Goal: Task Accomplishment & Management: Manage account settings

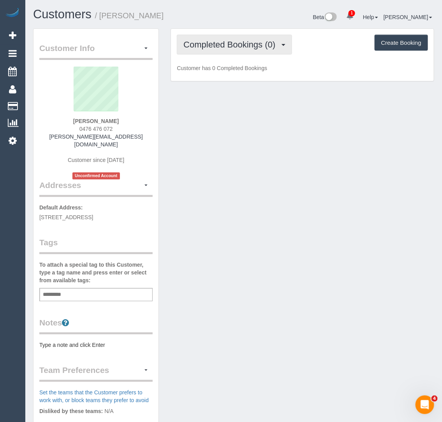
click at [228, 47] on span "Completed Bookings (0)" at bounding box center [231, 45] width 96 height 10
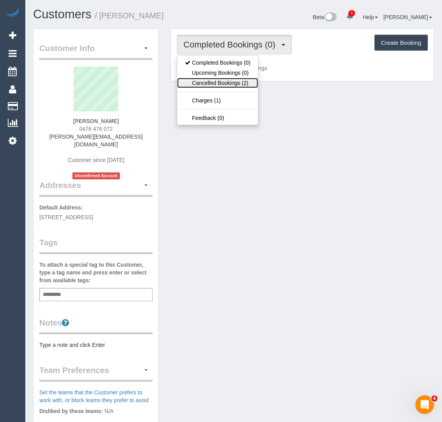
click at [213, 79] on link "Cancelled Bookings (2)" at bounding box center [217, 83] width 81 height 10
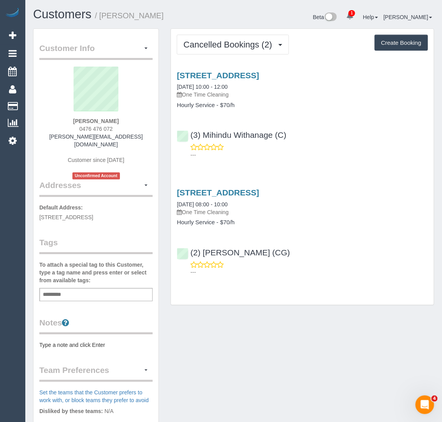
click at [210, 79] on div "18/140 Queens Pde, Fitzroy North, VIC 3068 19/07/2025 10:00 - 12:00 One Time Cl…" at bounding box center [302, 85] width 251 height 28
click at [218, 78] on link "[STREET_ADDRESS]" at bounding box center [218, 75] width 82 height 9
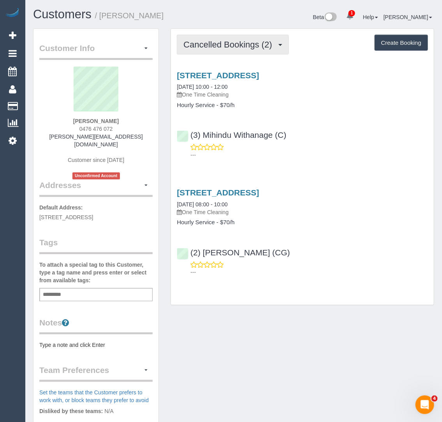
click at [198, 45] on span "Cancelled Bookings (2)" at bounding box center [229, 45] width 92 height 10
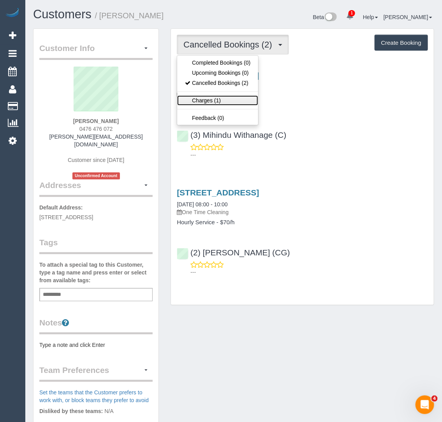
click at [196, 95] on link "Charges (1)" at bounding box center [217, 100] width 81 height 10
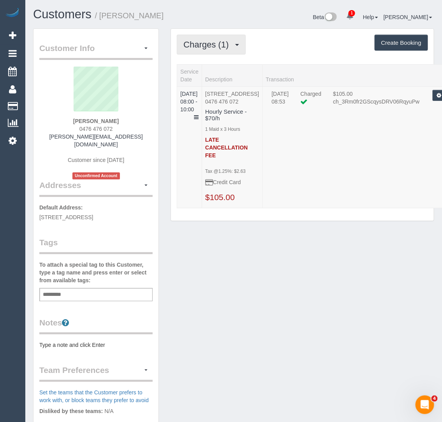
click at [215, 45] on span "Charges (1)" at bounding box center [207, 45] width 49 height 10
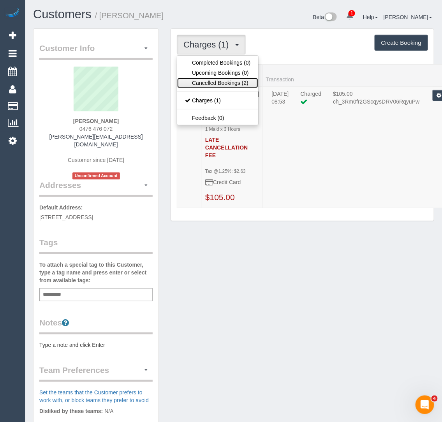
click at [200, 82] on link "Cancelled Bookings (2)" at bounding box center [217, 83] width 81 height 10
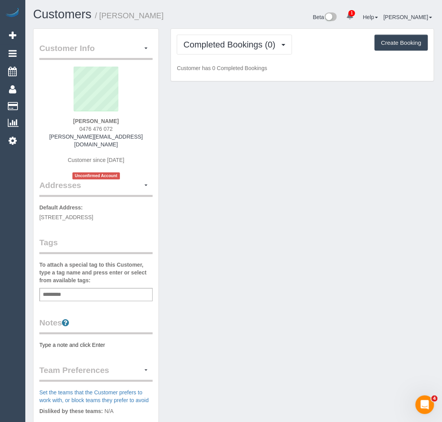
click at [55, 290] on input "text" at bounding box center [54, 295] width 27 height 10
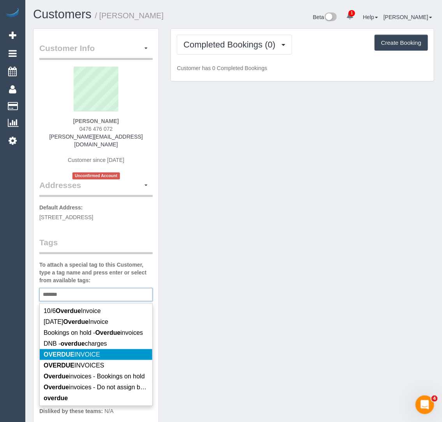
type input "*******"
click at [71, 351] on em "OVERDUE" at bounding box center [59, 354] width 31 height 7
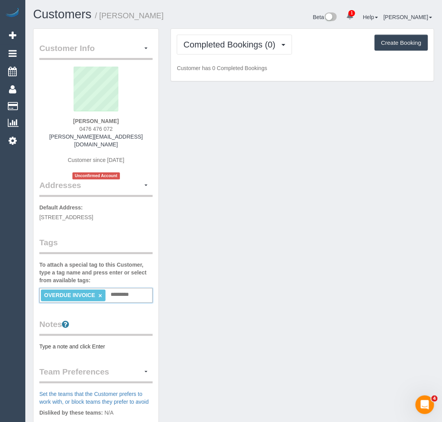
click at [73, 343] on pre "Type a note and click Enter" at bounding box center [95, 347] width 113 height 8
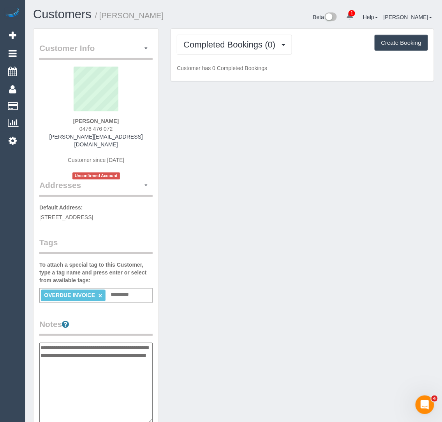
type textarea "**********"
click at [225, 304] on div "Customer Info Edit Contact Info Send Message Email Preferences Special Sales Ta…" at bounding box center [233, 335] width 413 height 614
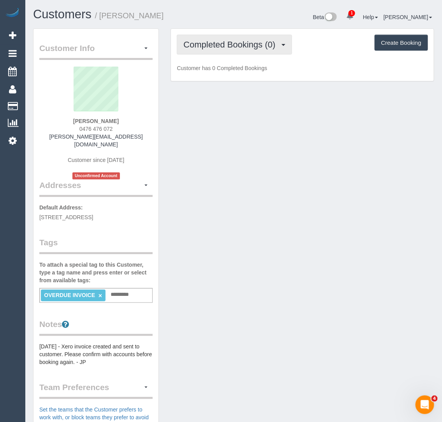
click at [192, 41] on span "Completed Bookings (0)" at bounding box center [231, 45] width 96 height 10
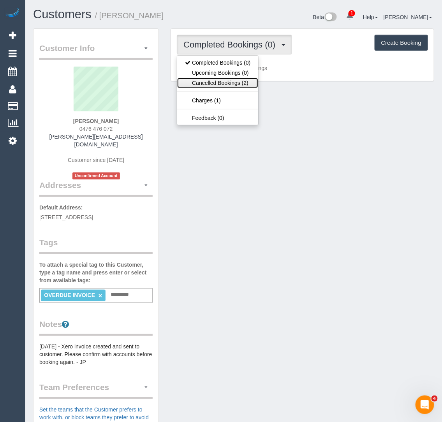
click at [195, 80] on link "Cancelled Bookings (2)" at bounding box center [217, 83] width 81 height 10
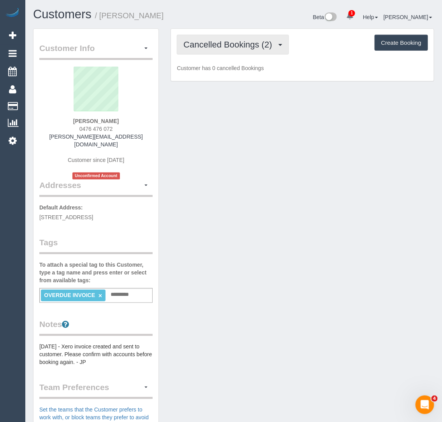
click at [210, 42] on span "Cancelled Bookings (2)" at bounding box center [229, 45] width 92 height 10
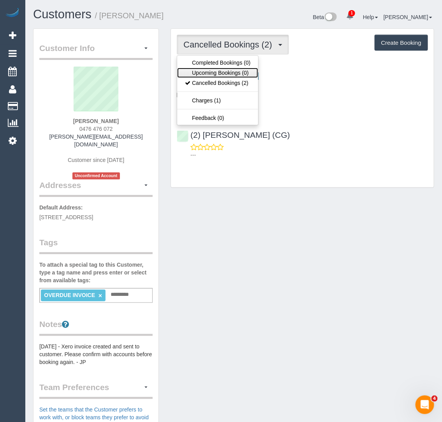
click at [203, 69] on link "Upcoming Bookings (0)" at bounding box center [217, 73] width 81 height 10
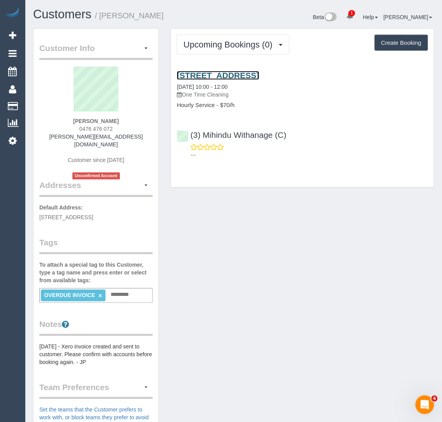
click at [199, 74] on link "[STREET_ADDRESS]" at bounding box center [218, 75] width 82 height 9
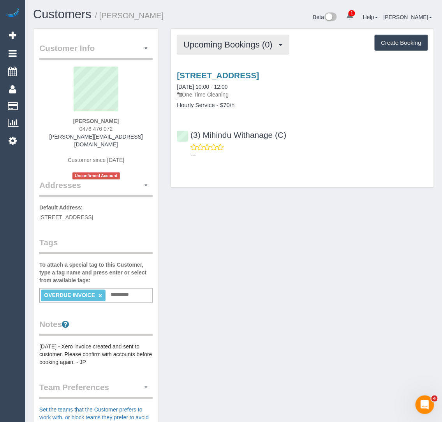
click at [227, 53] on button "Upcoming Bookings (0)" at bounding box center [233, 45] width 113 height 20
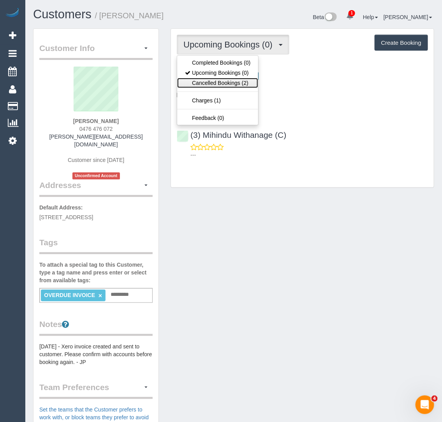
click at [213, 84] on link "Cancelled Bookings (2)" at bounding box center [217, 83] width 81 height 10
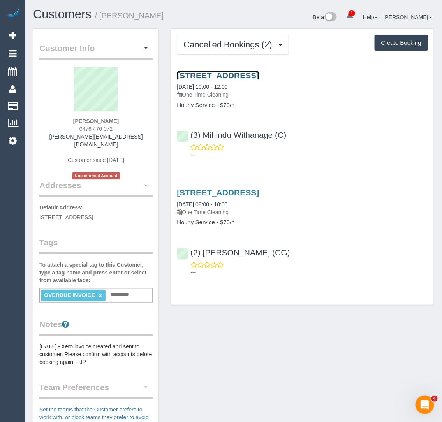
click at [210, 75] on link "[STREET_ADDRESS]" at bounding box center [218, 75] width 82 height 9
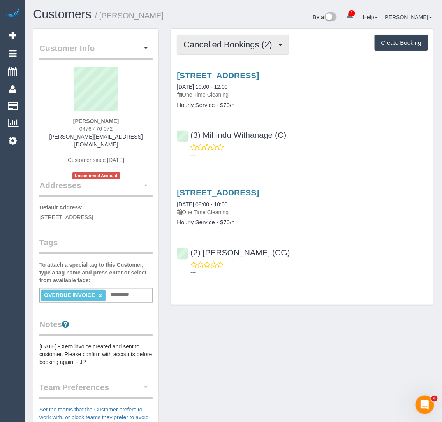
click at [199, 40] on span "Cancelled Bookings (2)" at bounding box center [229, 45] width 92 height 10
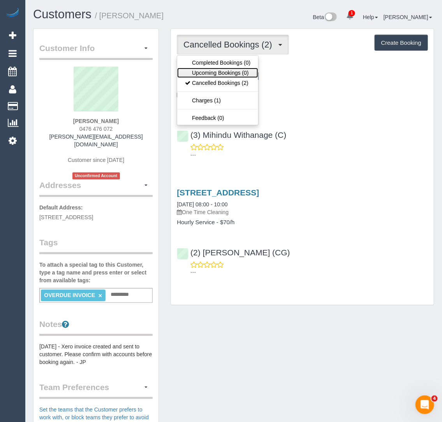
click at [191, 75] on link "Upcoming Bookings (0)" at bounding box center [217, 73] width 81 height 10
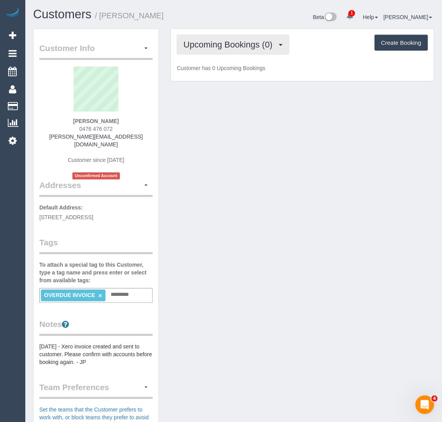
click at [215, 44] on span "Upcoming Bookings (0)" at bounding box center [229, 45] width 93 height 10
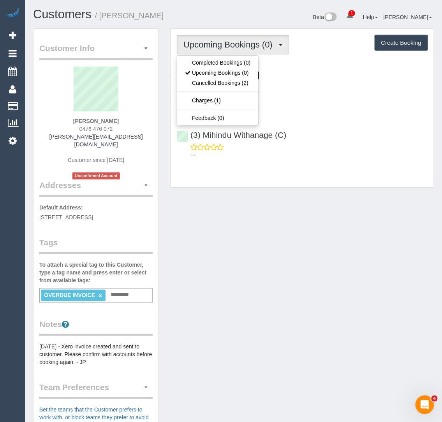
click at [259, 78] on link "18/140 Queens Pde, Fitzroy North, VIC 3068" at bounding box center [218, 75] width 82 height 9
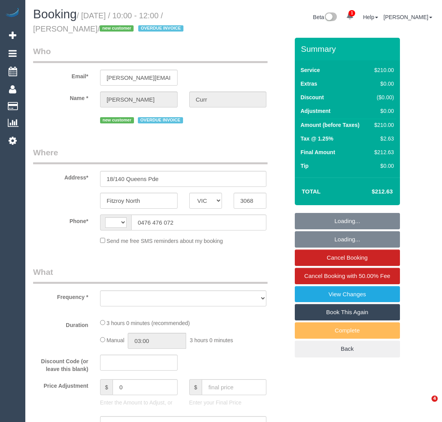
select select "VIC"
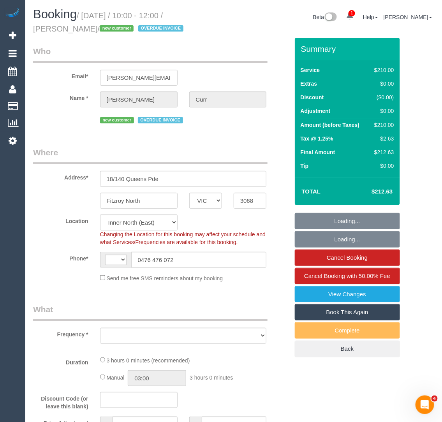
select select "string:AU"
select select "number:28"
select select "number:14"
select select "number:19"
select select "number:25"
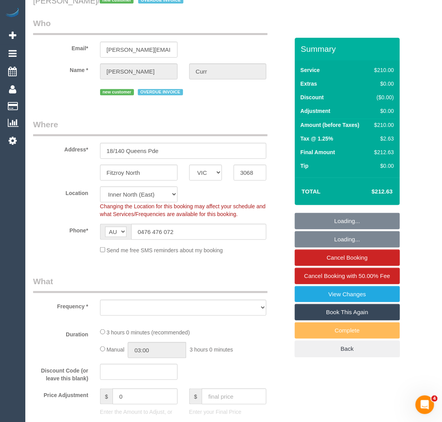
select select "object:702"
select select "string:stripe-pm_1RlNim2GScqysDRVEzEorZAn"
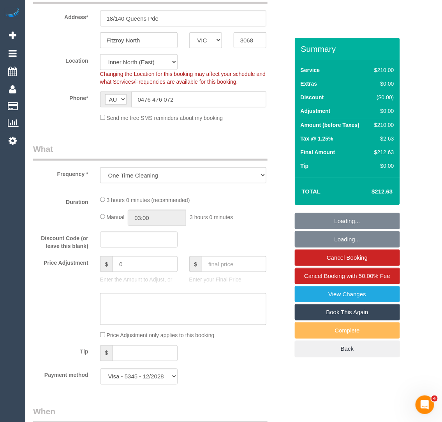
select select "object:1669"
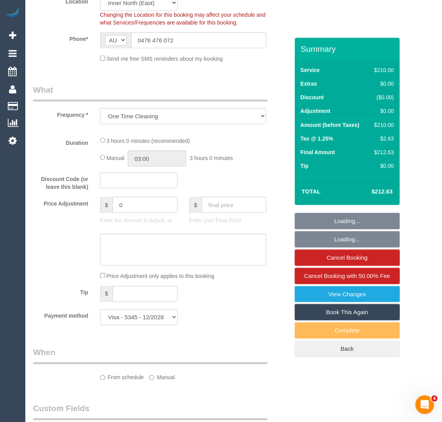
select select "180"
select select "spot1"
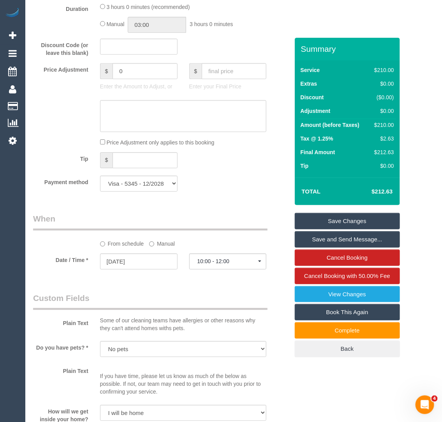
scroll to position [677, 0]
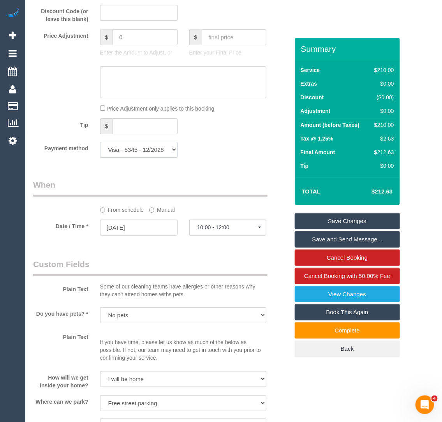
click at [158, 150] on select "Visa - 5345 - 12/2028 (Default) Add Credit Card ─────────────── Cash Check Payp…" at bounding box center [139, 150] width 78 height 16
select select "string:check"
click at [100, 142] on select "Visa - 5345 - 12/2028 (Default) Add Credit Card ─────────────── Cash Check Payp…" at bounding box center [139, 150] width 78 height 16
click at [340, 279] on link "Cancel Booking with 50.00% Fee" at bounding box center [347, 276] width 105 height 16
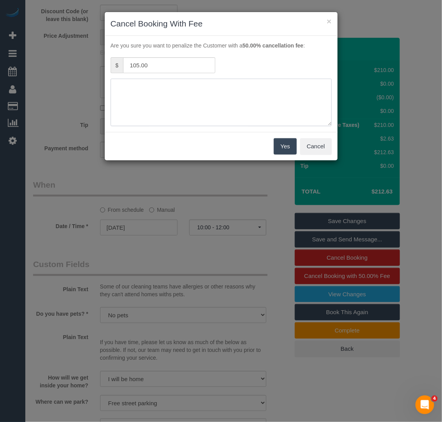
click at [259, 95] on textarea at bounding box center [221, 103] width 221 height 48
paste textarea "No access - cleaner stayed for almost 30mins - via txt - KA"
type textarea "No access - cleaner stayed for almost 30mins - via txt - KA"
click at [281, 142] on button "Yes" at bounding box center [285, 146] width 23 height 16
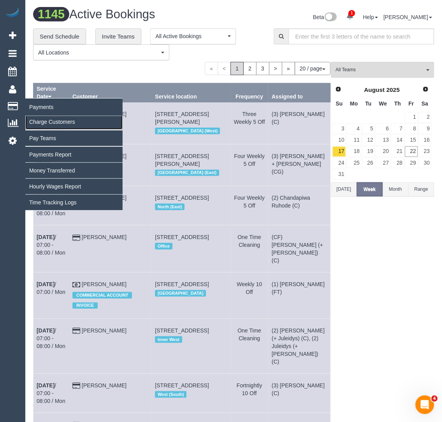
click at [51, 118] on link "Charge Customers" at bounding box center [73, 122] width 97 height 16
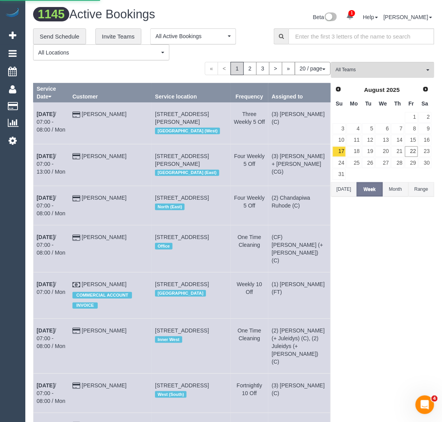
select select
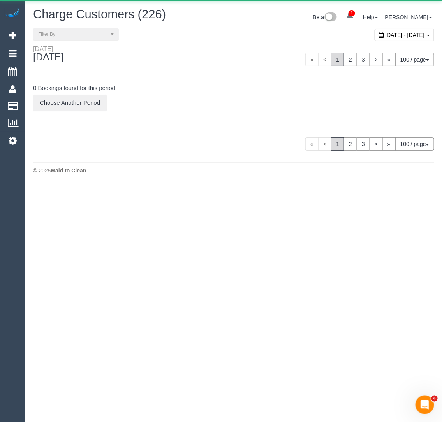
click at [375, 38] on div "August 22, 2025 - August 22, 2025" at bounding box center [405, 35] width 60 height 12
type input "**********"
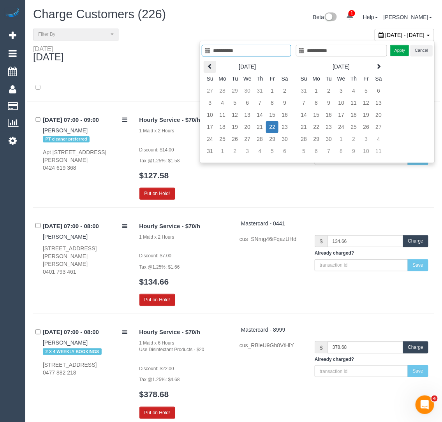
click at [210, 65] on icon at bounding box center [209, 65] width 5 height 5
type input "**********"
click at [280, 116] on td "19" at bounding box center [285, 115] width 12 height 12
type input "**********"
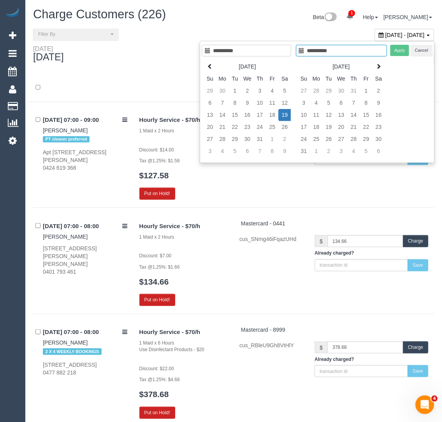
click at [280, 116] on td "19" at bounding box center [285, 115] width 12 height 12
type input "**********"
click at [400, 51] on button "Apply" at bounding box center [399, 50] width 19 height 11
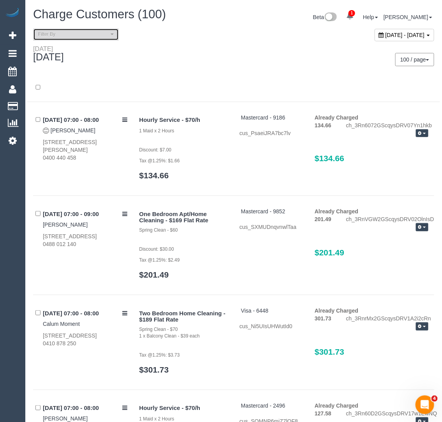
click at [76, 33] on span "Filter By" at bounding box center [73, 34] width 71 height 7
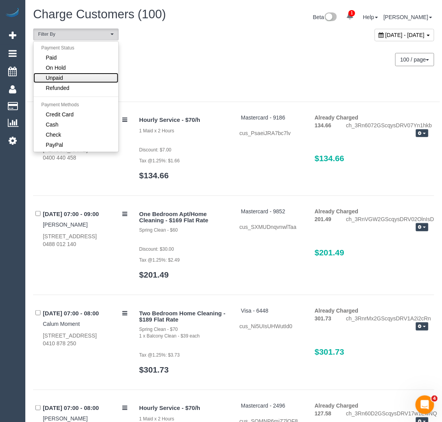
click at [58, 79] on span "Unpaid" at bounding box center [54, 78] width 17 height 8
select select "******"
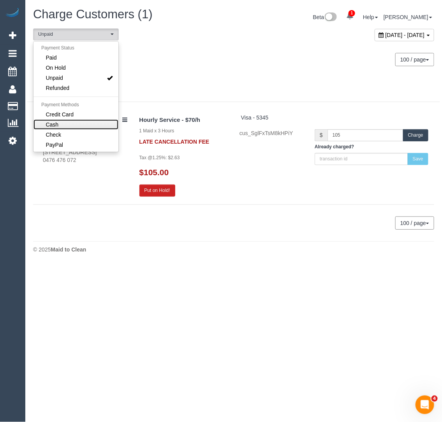
click at [57, 127] on span "Cash" at bounding box center [52, 125] width 13 height 8
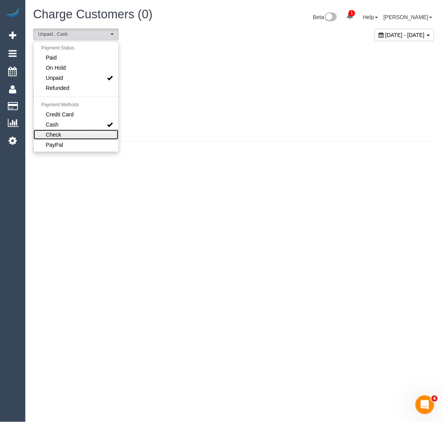
click at [57, 131] on span "Check" at bounding box center [54, 135] width 16 height 8
click at [167, 70] on div "0 Bookings found for this period. Choose Another Period" at bounding box center [233, 94] width 413 height 56
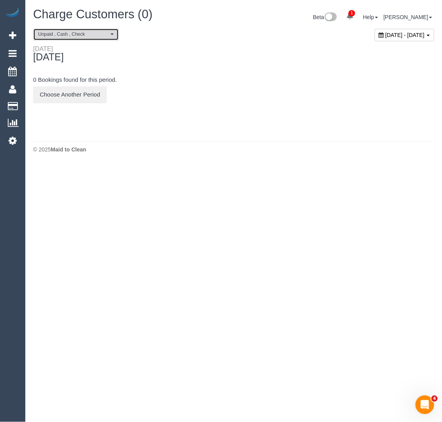
click at [61, 37] on span "Unpaid , Cash , Check" at bounding box center [73, 34] width 71 height 7
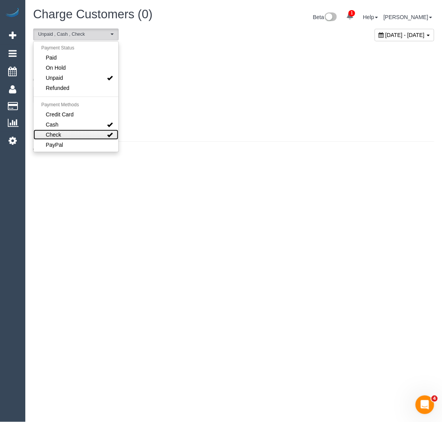
click at [59, 130] on link "Check" at bounding box center [75, 135] width 85 height 10
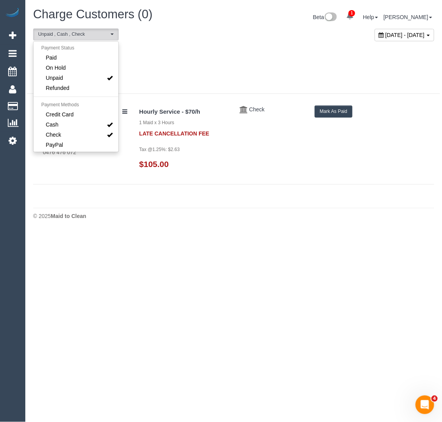
click at [219, 64] on div "Saturday July 19, 2025" at bounding box center [130, 55] width 206 height 21
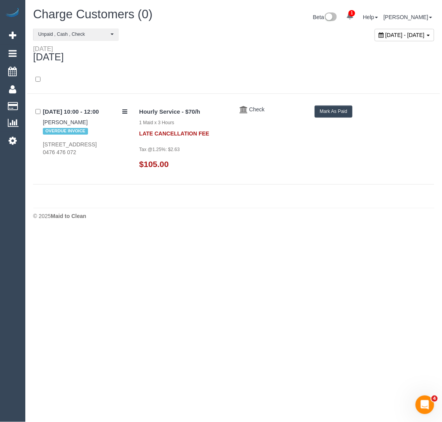
click at [324, 110] on button "Mark As Paid" at bounding box center [334, 112] width 38 height 12
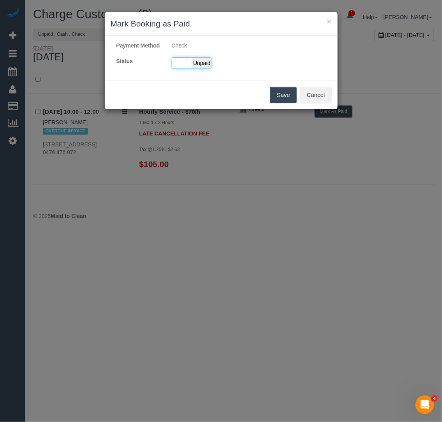
click at [204, 69] on span "Unpaid" at bounding box center [201, 63] width 19 height 11
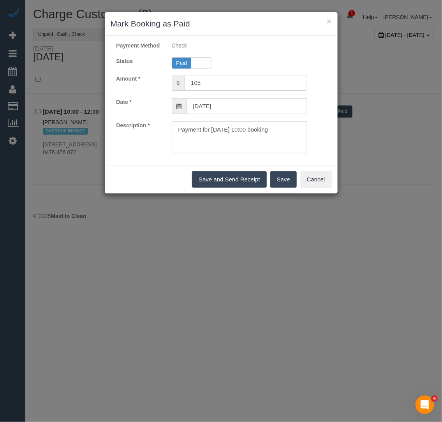
click at [282, 180] on button "Save" at bounding box center [283, 179] width 26 height 16
click at [243, 285] on div "× Mark Booking as Paid Payment Method Check Status Paid Unpaid Amount * $ 105 D…" at bounding box center [221, 211] width 442 height 422
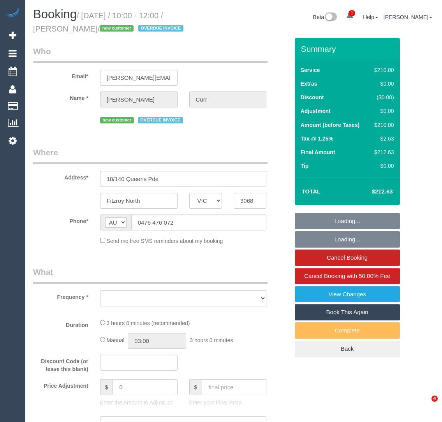
select select "VIC"
select select "string:stripe-pm_1RlNim2GScqysDRVEzEorZAn"
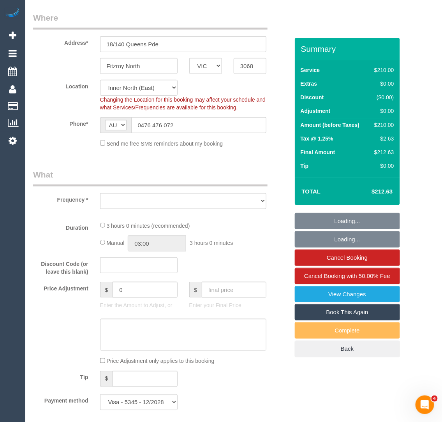
select select "object:556"
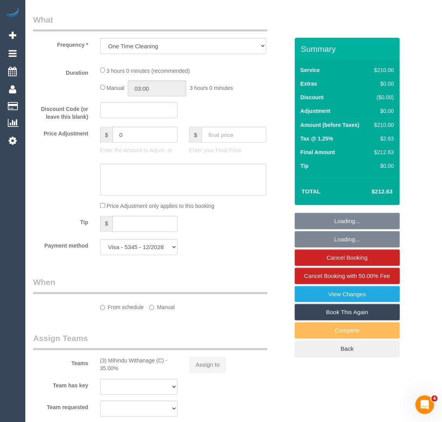
select select "spot1"
select select "number:28"
select select "number:14"
select select "number:19"
select select "number:25"
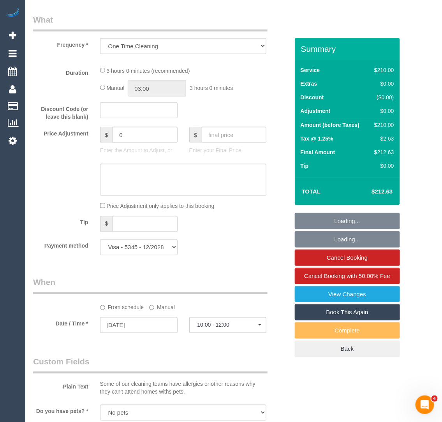
select select "object:1505"
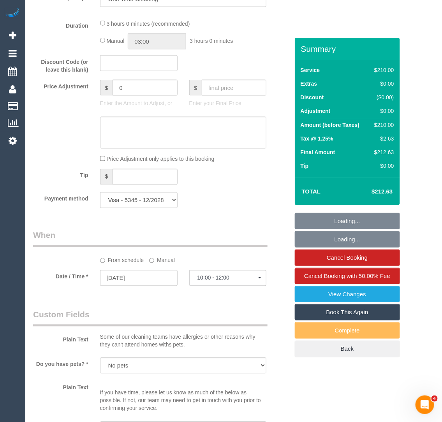
select select "180"
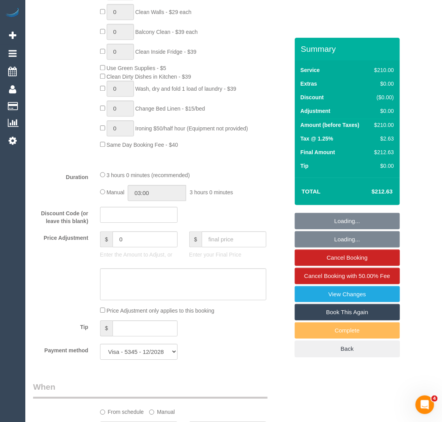
scroll to position [485, 0]
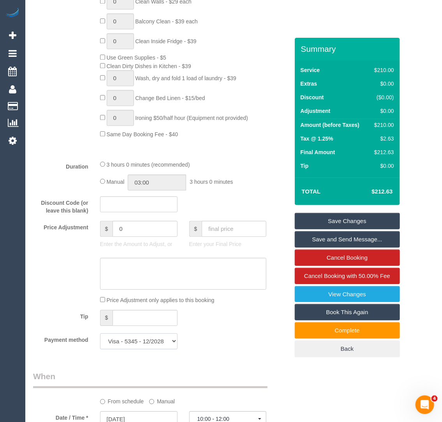
click at [127, 337] on select "Visa - 5345 - 12/2028 (Default) Add Credit Card ─────────────── Cash Check Payp…" at bounding box center [139, 341] width 78 height 16
select select "string:check"
click at [100, 333] on select "Visa - 5345 - 12/2028 (Default) Add Credit Card ─────────────── Cash Check Payp…" at bounding box center [139, 341] width 78 height 16
click at [319, 219] on link "Save Changes" at bounding box center [347, 221] width 105 height 16
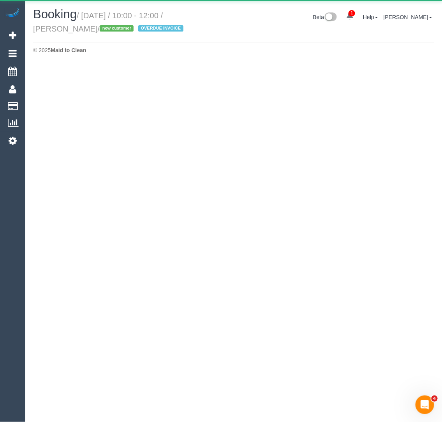
select select "VIC"
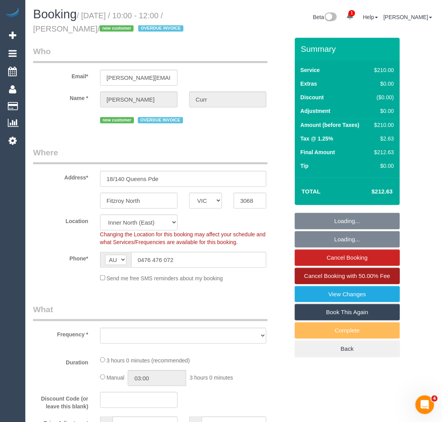
select select "object:3179"
select select "180"
select select "number:28"
select select "number:14"
select select "number:19"
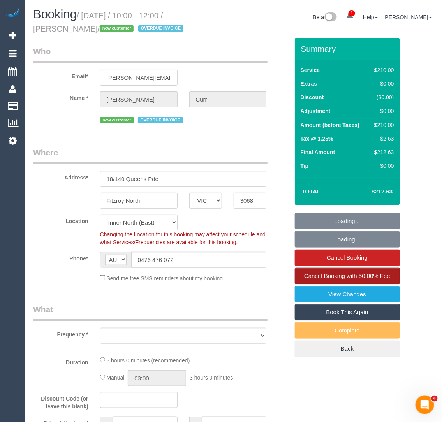
select select "number:25"
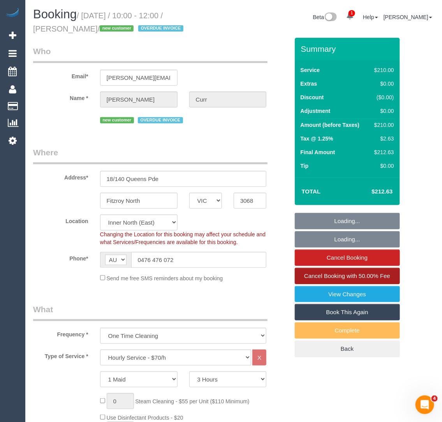
click at [371, 280] on link "Cancel Booking with 50.00% Fee" at bounding box center [347, 276] width 105 height 16
select select "spot6"
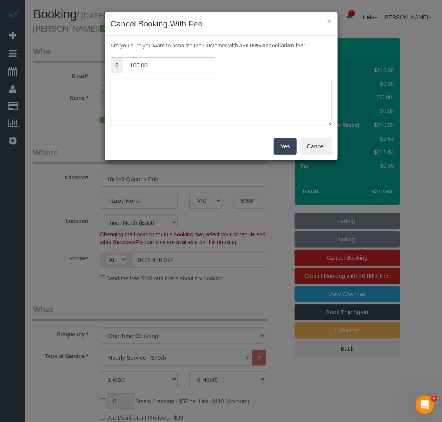
select select "object:4003"
click at [212, 100] on textarea at bounding box center [221, 103] width 221 height 48
paste textarea "No access - cleaner stayed for almost 30mins - via txt - KA"
type textarea "No access - cleaner stayed for almost 30mins - via txt - KA"
click at [291, 150] on button "Yes" at bounding box center [285, 146] width 23 height 16
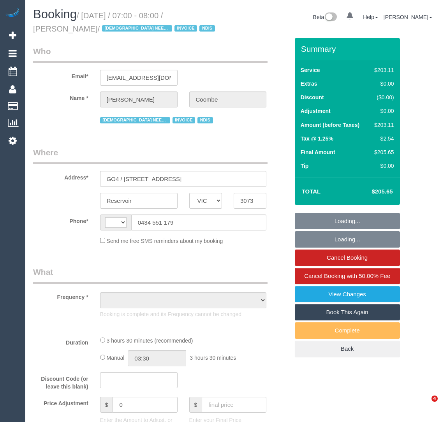
select select "VIC"
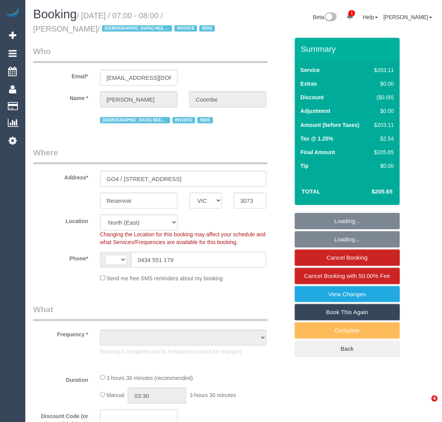
select select "string:AU"
select select "object:549"
select select "210"
select select "number:29"
select select "number:14"
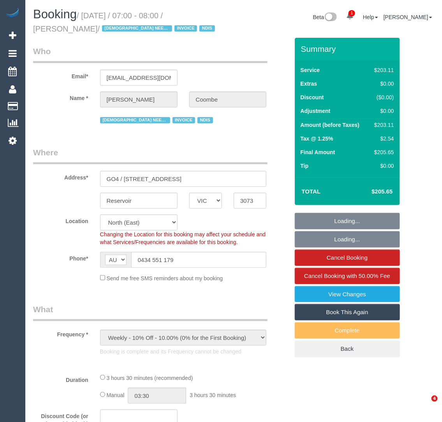
select select "number:19"
select select "number:22"
select select "number:35"
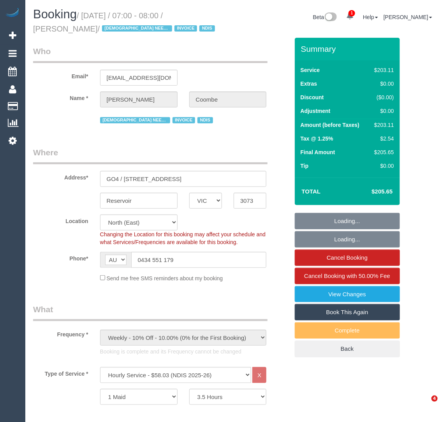
select select "object:1333"
select select "VIC"
select select "180"
select select "string:check"
select select "number:28"
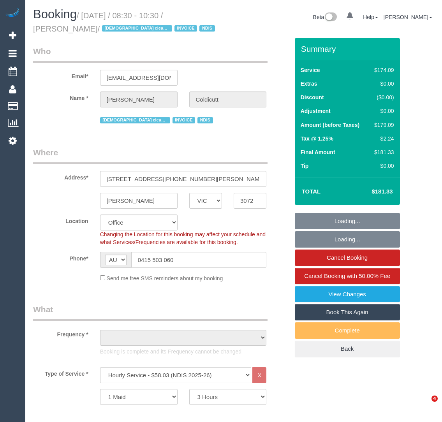
select select "number:16"
select select "number:19"
select select "number:36"
select select "number:34"
select select "number:11"
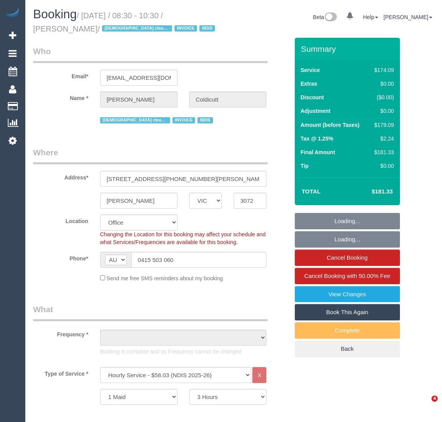
select select "object:2063"
